Goal: Navigation & Orientation: Find specific page/section

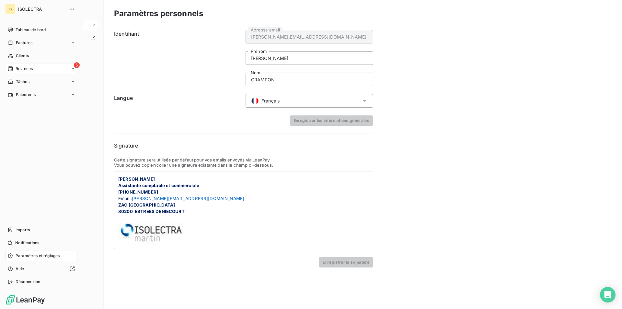
click at [49, 70] on div "5 Relances" at bounding box center [41, 68] width 72 height 10
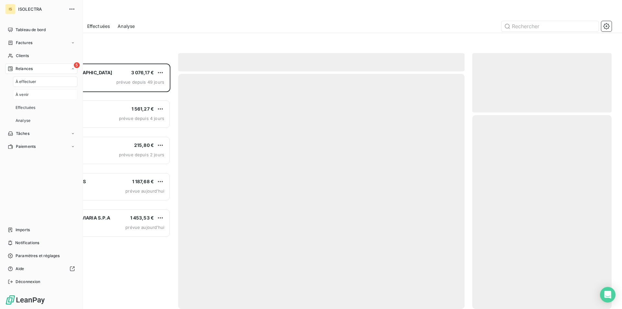
scroll to position [240, 134]
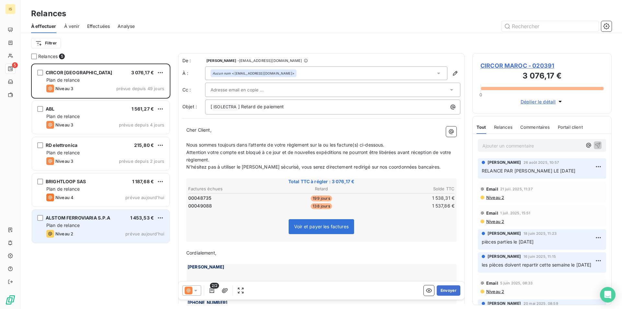
click at [110, 219] on span "ALSTOM FERROVIARIA S.P.A" at bounding box center [78, 218] width 65 height 6
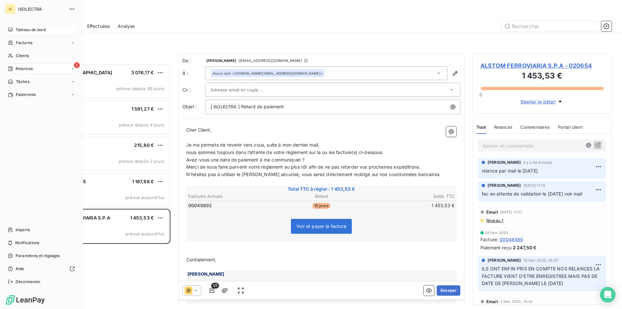
click at [20, 33] on div "Tableau de bord" at bounding box center [41, 30] width 72 height 10
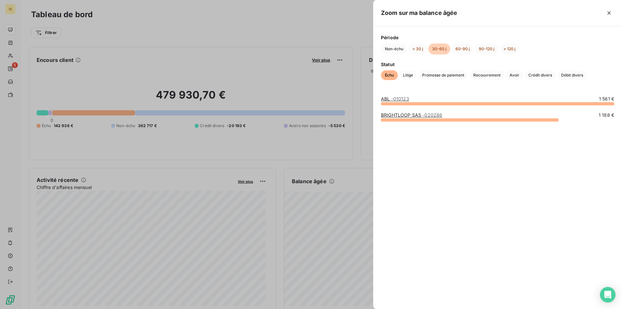
click at [348, 254] on div at bounding box center [311, 154] width 622 height 309
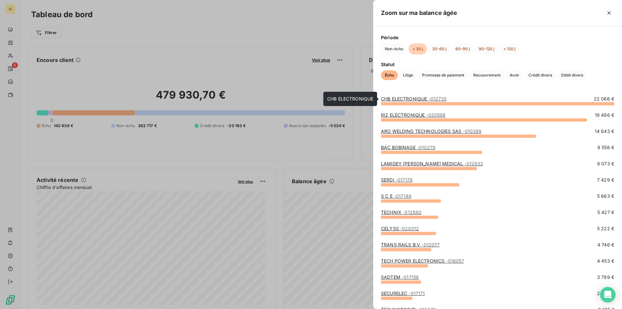
click at [405, 101] on link "CHB ELECTRONIQUE - 012735" at bounding box center [414, 99] width 66 height 6
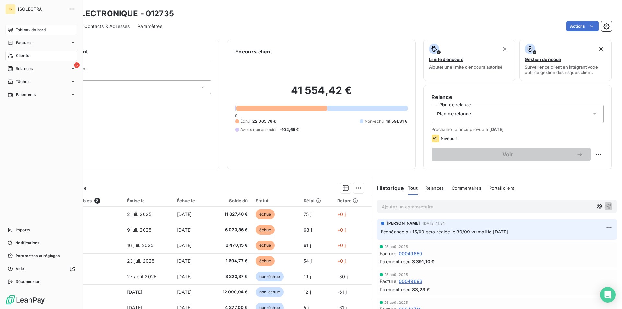
click at [18, 32] on span "Tableau de bord" at bounding box center [31, 30] width 30 height 6
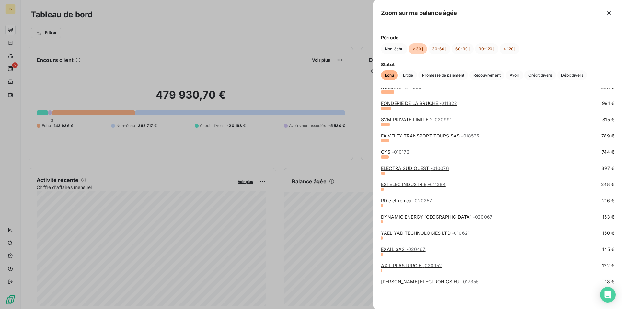
scroll to position [369, 0]
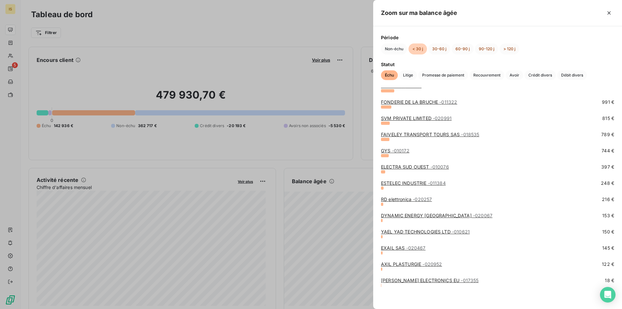
click at [461, 279] on span "- 017355" at bounding box center [470, 280] width 18 height 6
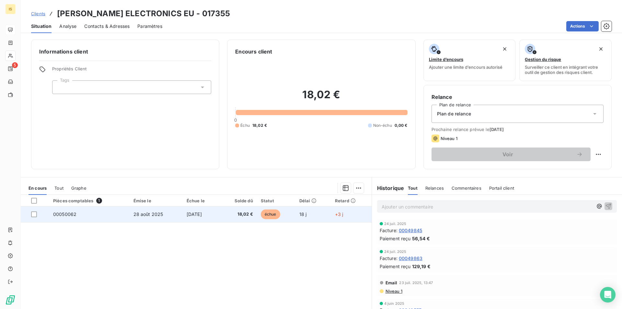
click at [254, 209] on td "18,02 €" at bounding box center [238, 214] width 37 height 16
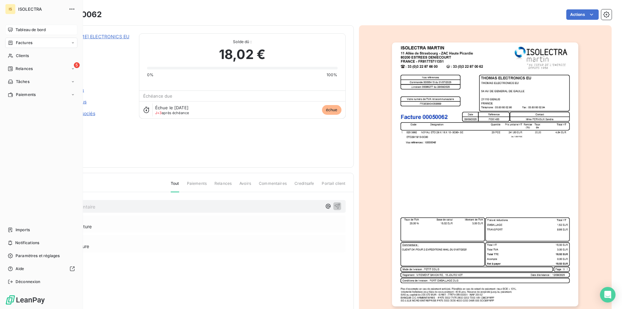
click at [31, 34] on div "Tableau de bord" at bounding box center [41, 30] width 72 height 10
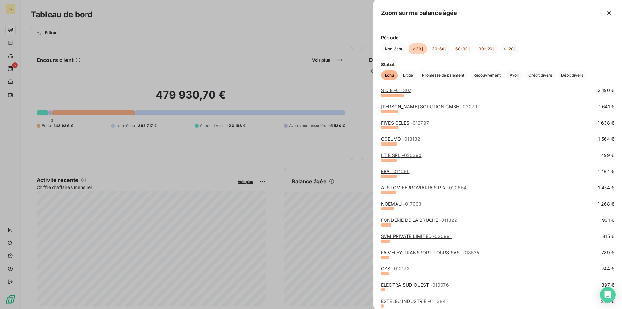
scroll to position [369, 0]
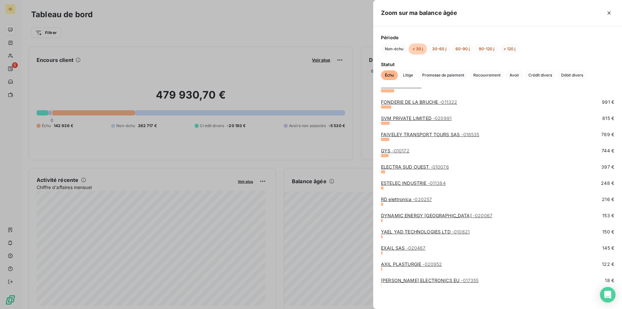
click at [415, 230] on link "YAEL YAD TECHNOLOGIES LTD - 010621" at bounding box center [425, 232] width 89 height 6
